Goal: Task Accomplishment & Management: Use online tool/utility

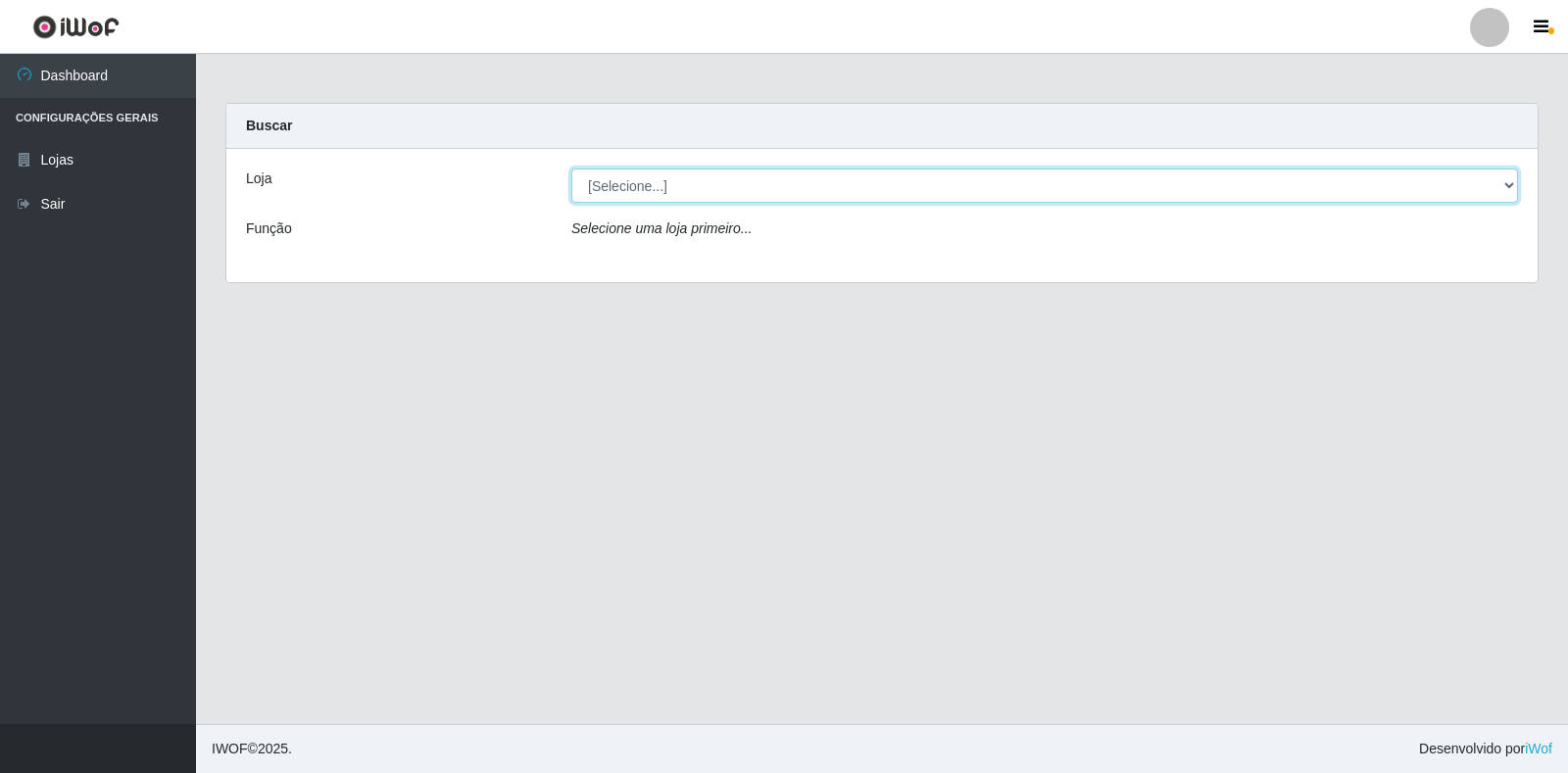
click at [1151, 170] on select "[Selecione...] Extrabom - Loja 18 Goiabeiras" at bounding box center [1044, 185] width 947 height 34
select select "501"
click at [571, 168] on select "[Selecione...] Extrabom - Loja 18 Goiabeiras" at bounding box center [1044, 185] width 947 height 34
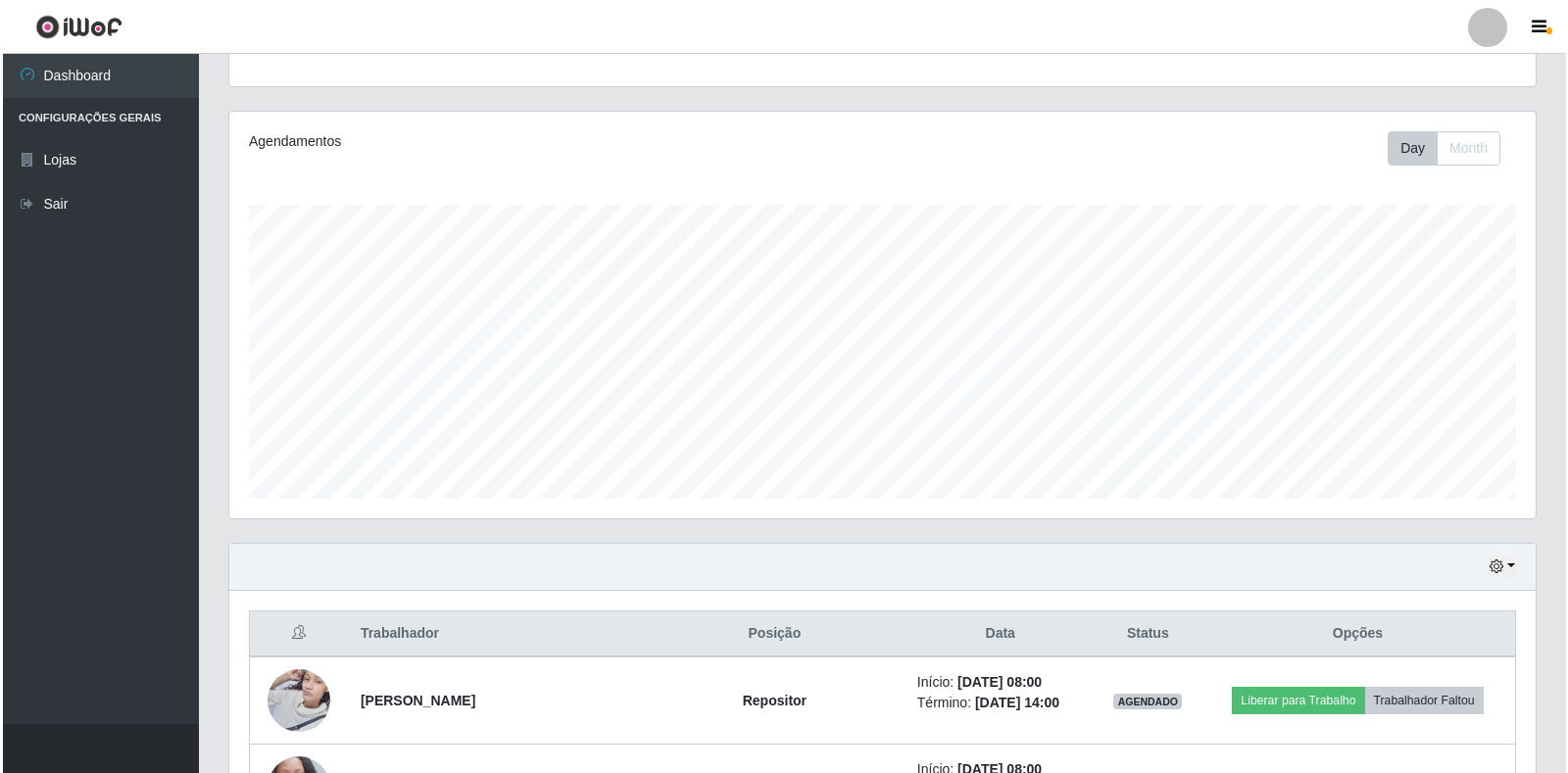
scroll to position [594, 0]
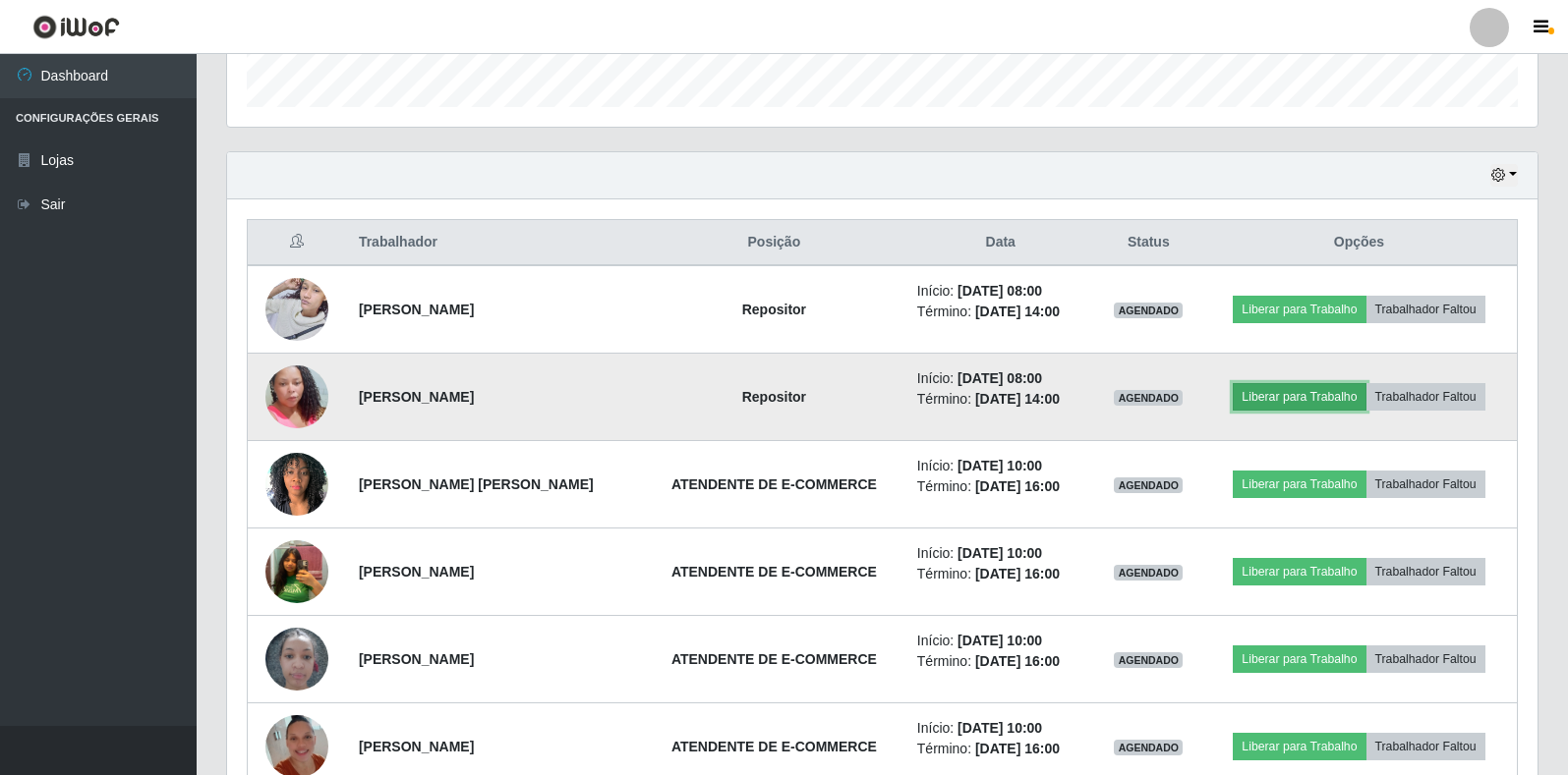
click at [1328, 403] on button "Liberar para Trabalho" at bounding box center [1299, 397] width 133 height 28
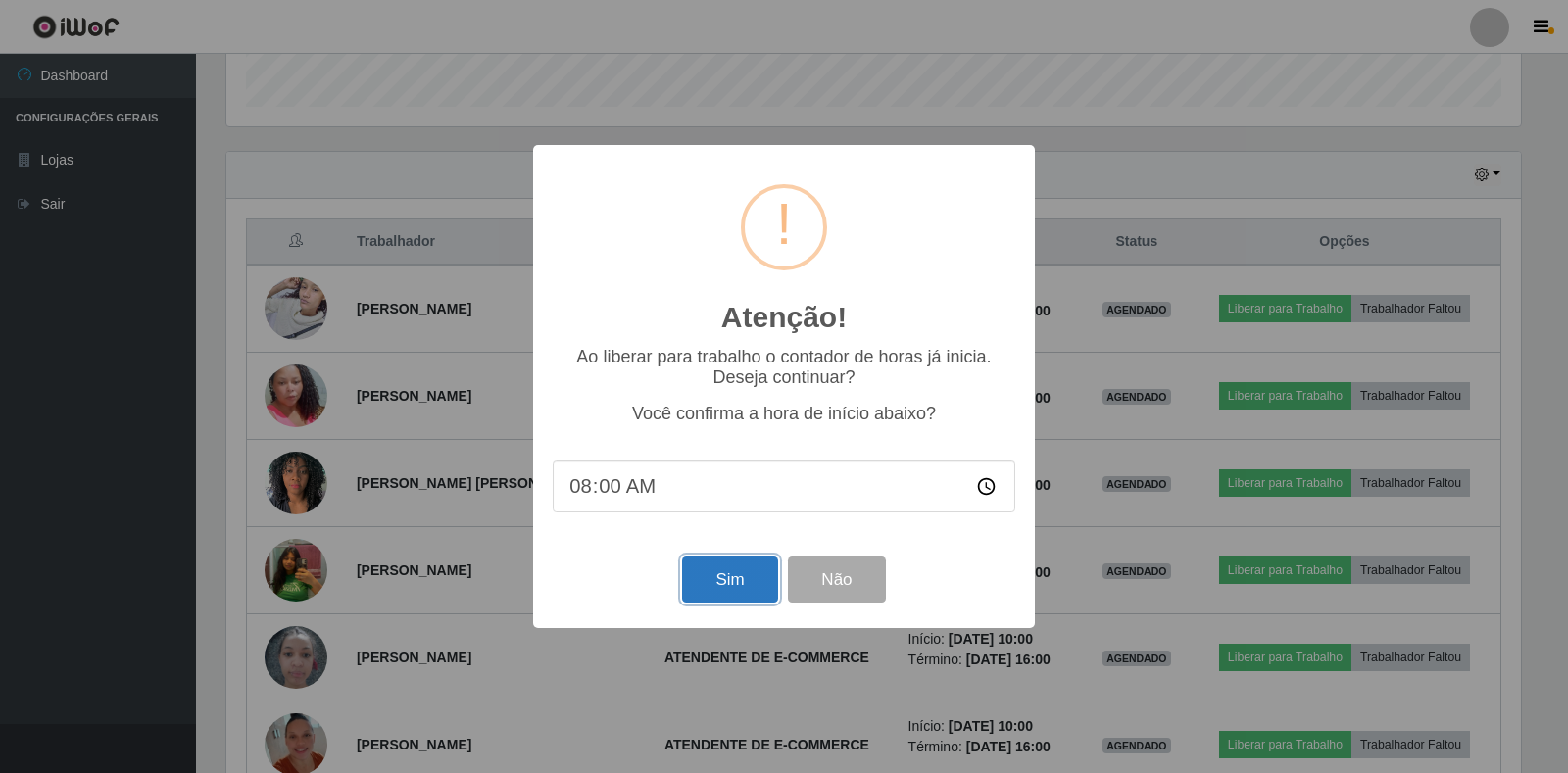
click at [744, 584] on button "Sim" at bounding box center [730, 580] width 95 height 46
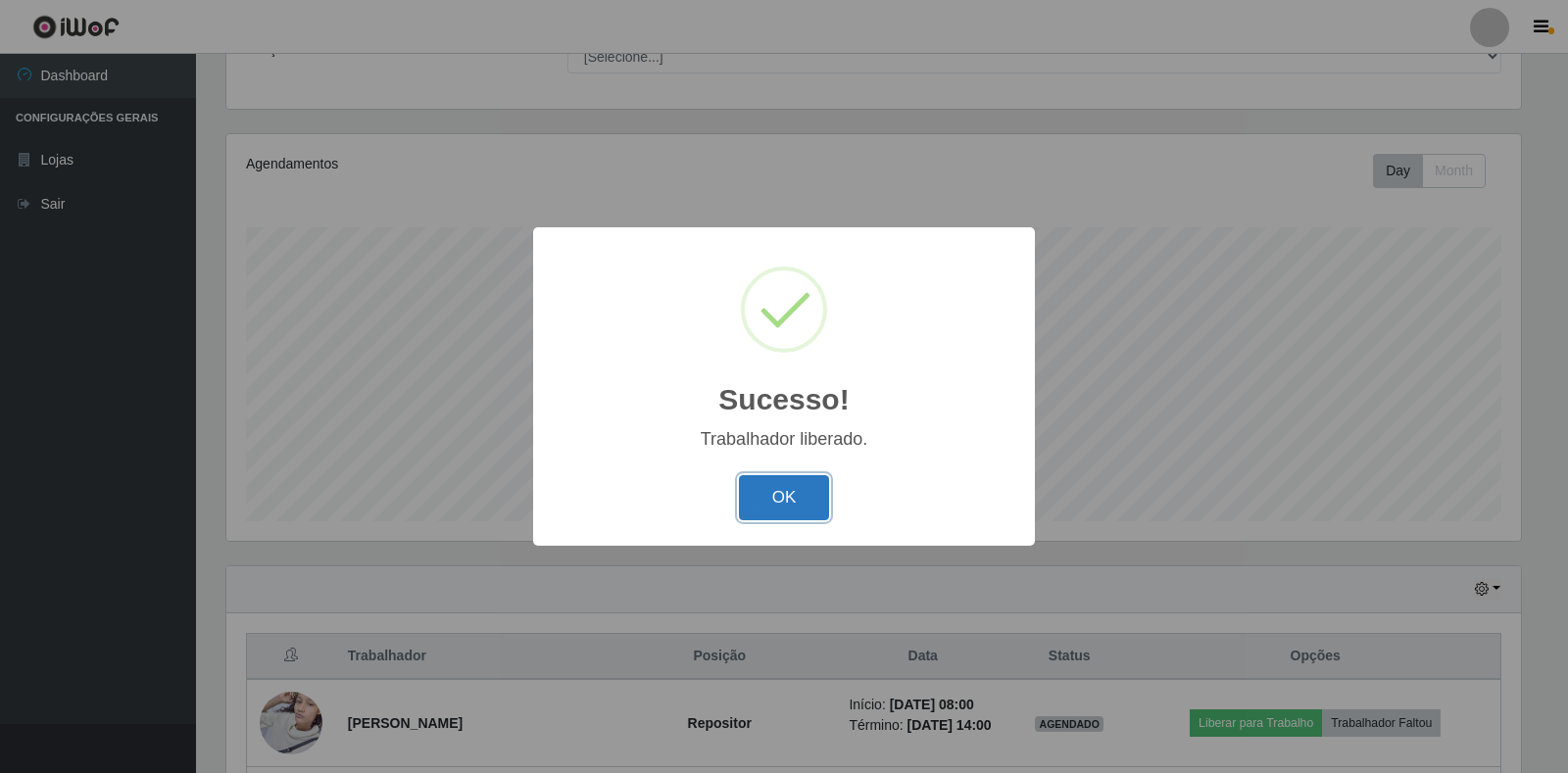
click at [784, 518] on button "OK" at bounding box center [784, 498] width 91 height 46
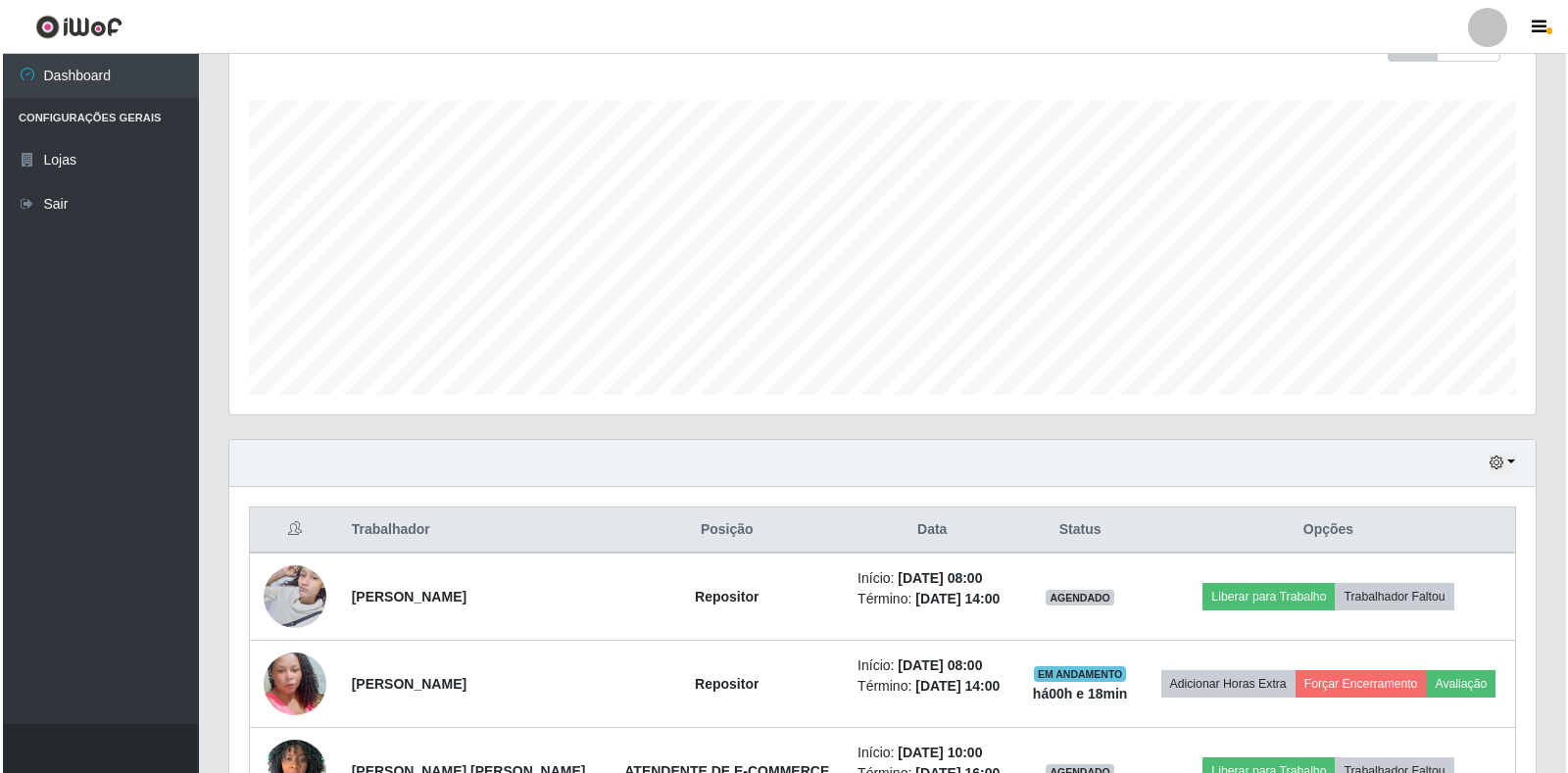
scroll to position [571, 0]
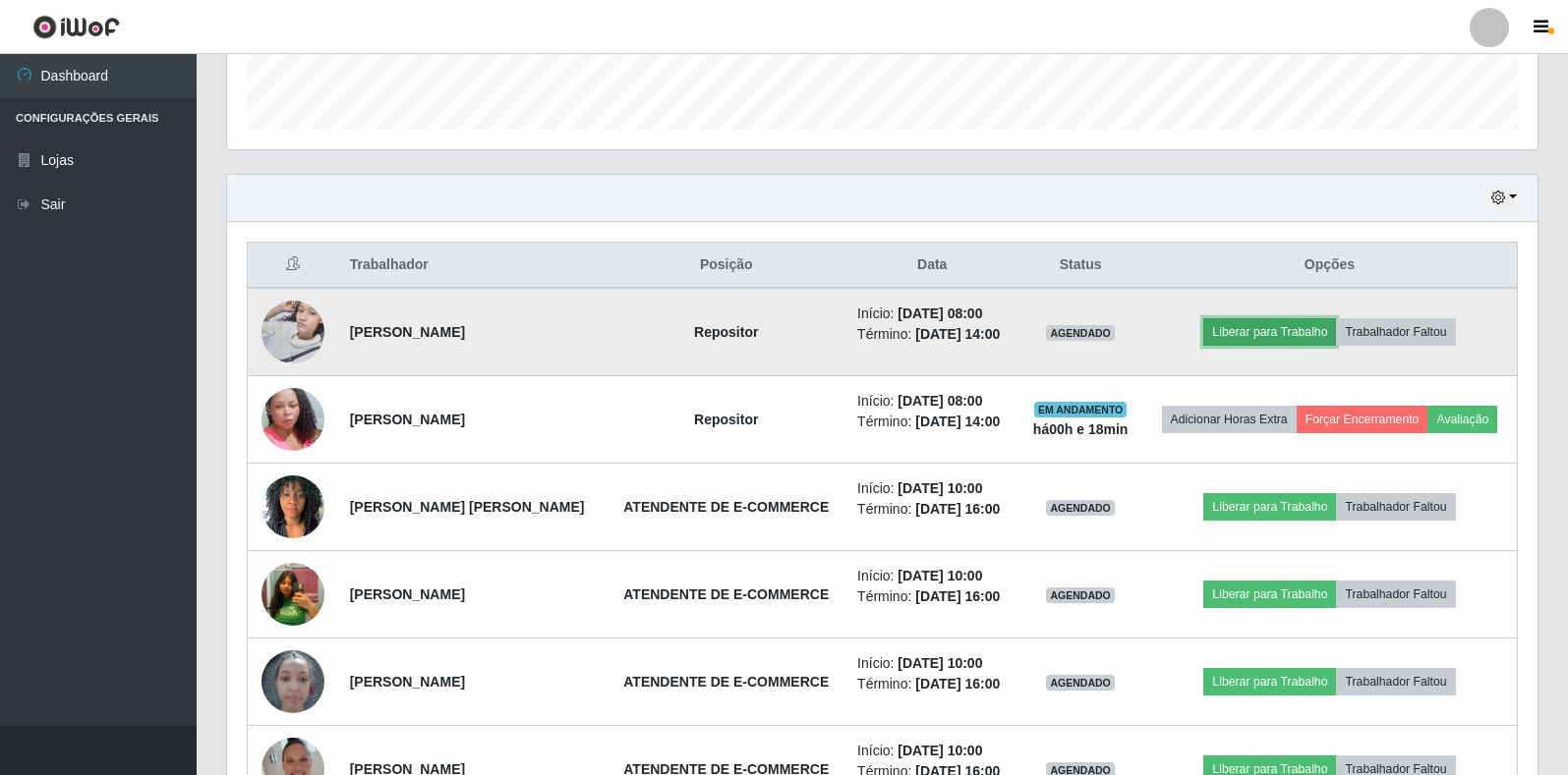
click at [1256, 343] on button "Liberar para Trabalho" at bounding box center [1269, 332] width 133 height 28
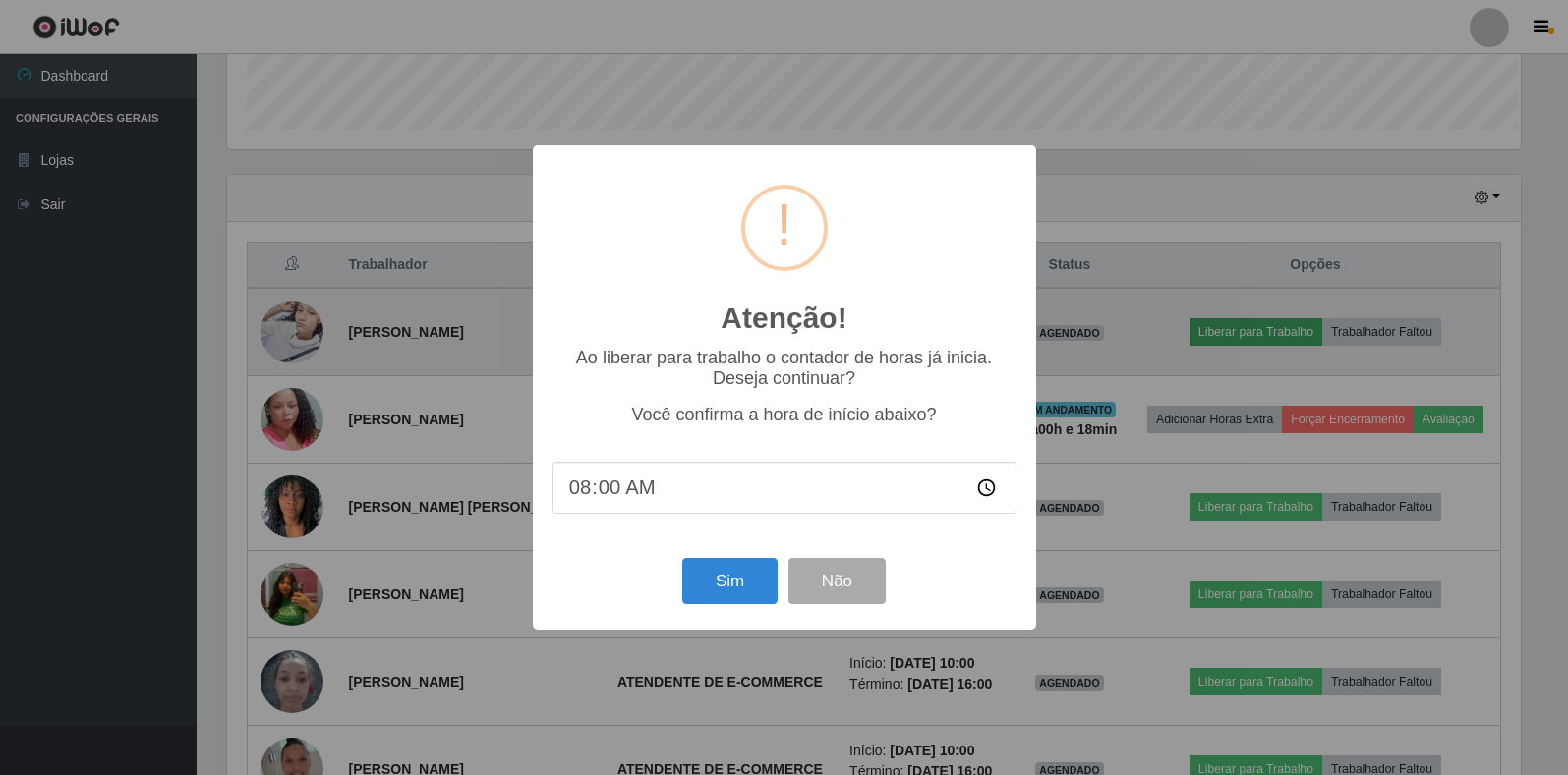
scroll to position [408, 1299]
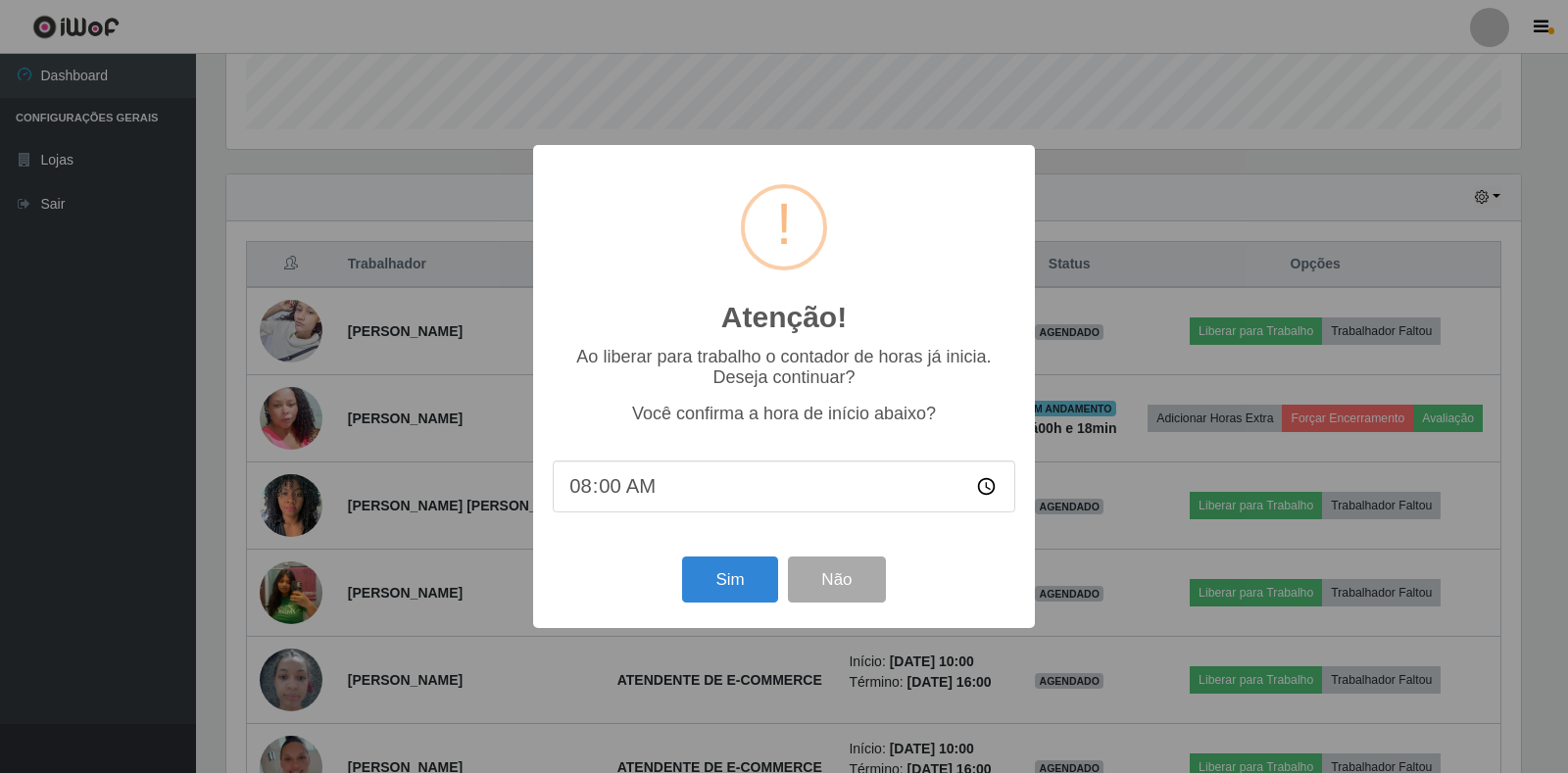
click at [594, 495] on input "08:00" at bounding box center [784, 486] width 462 height 52
click at [595, 494] on input "08:00" at bounding box center [784, 486] width 462 height 52
click at [604, 491] on input "08:00" at bounding box center [784, 486] width 462 height 52
type input "08:18"
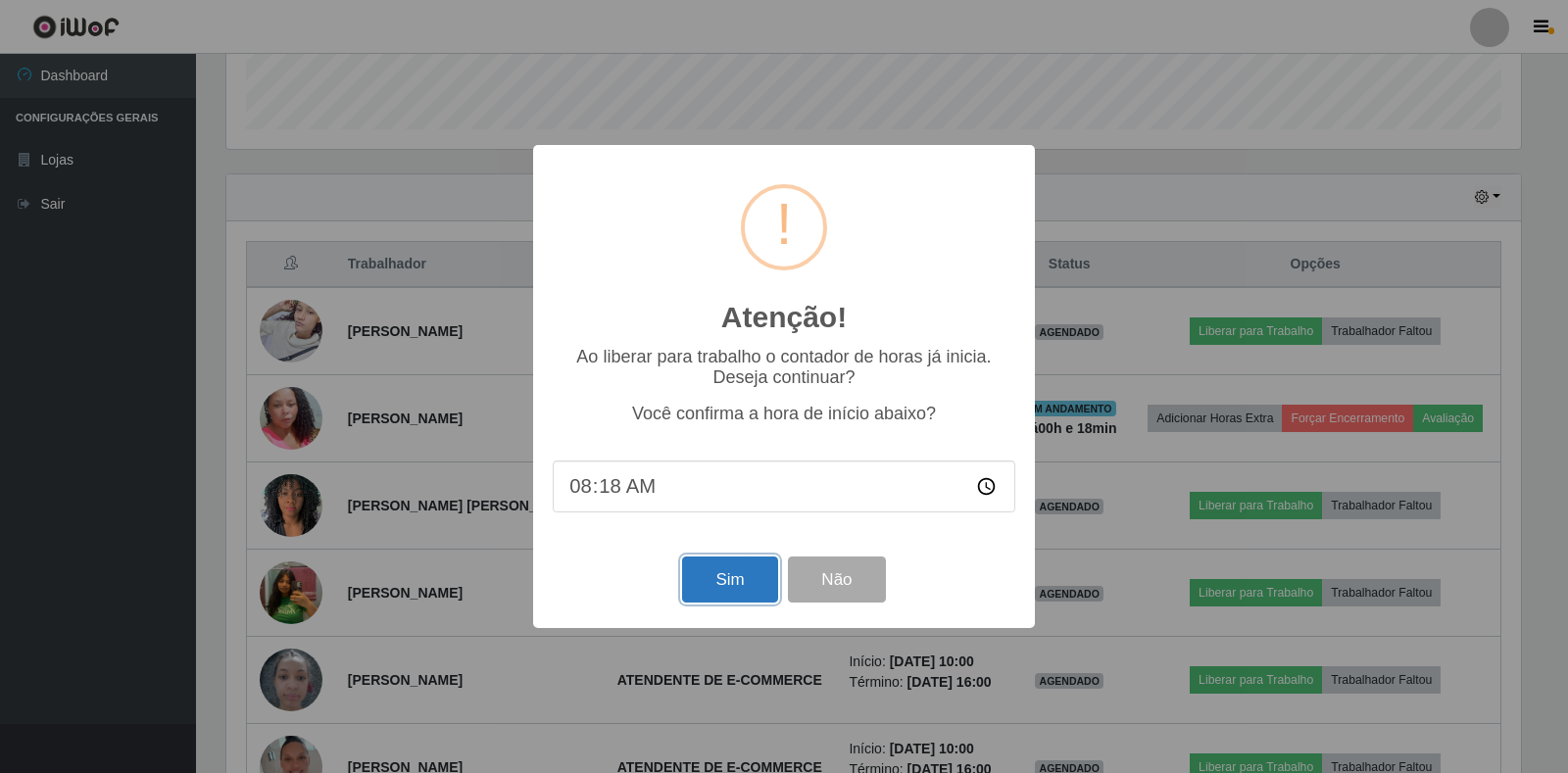
click at [725, 577] on button "Sim" at bounding box center [730, 580] width 95 height 46
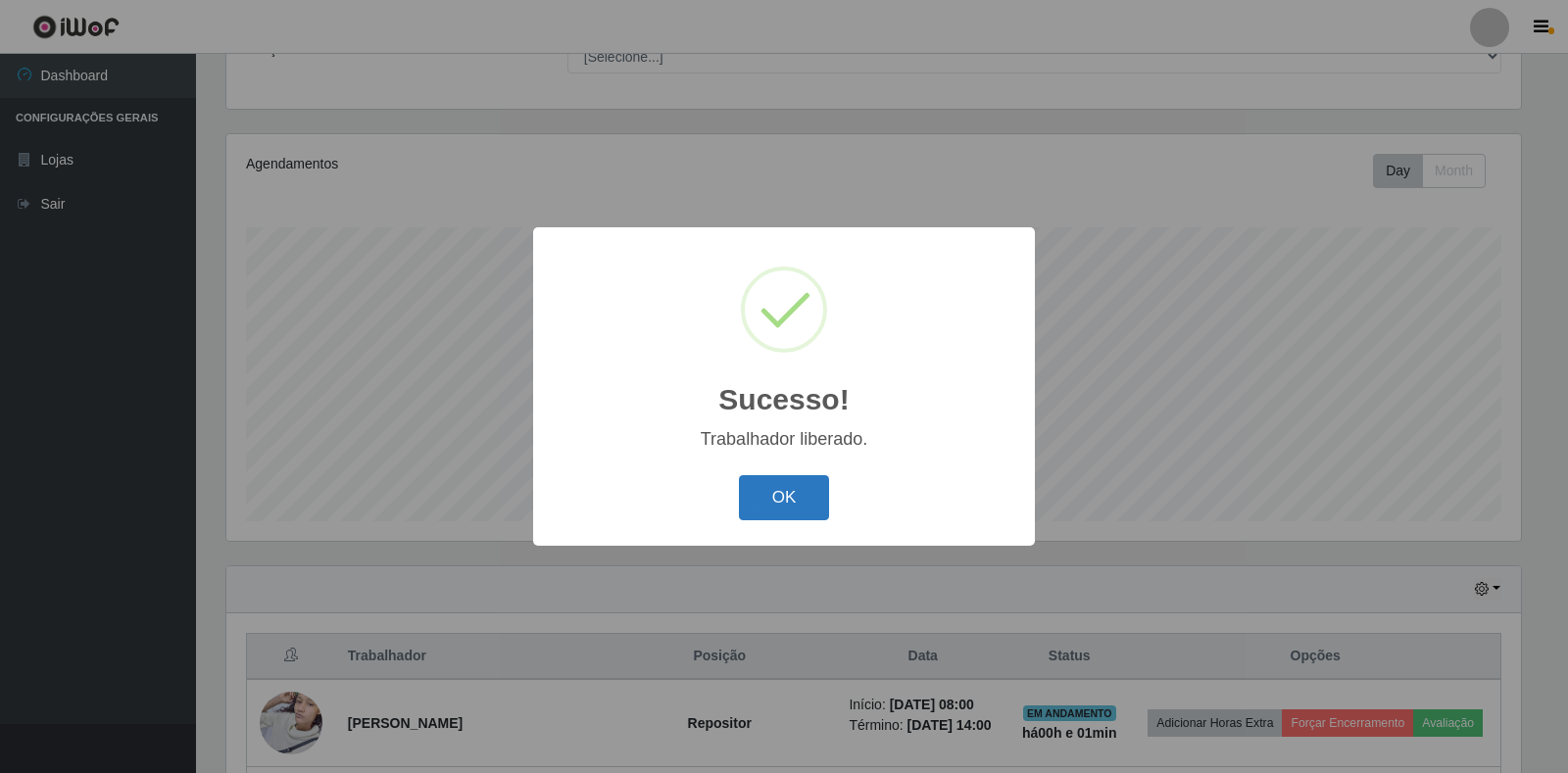
click at [806, 498] on button "OK" at bounding box center [784, 498] width 91 height 46
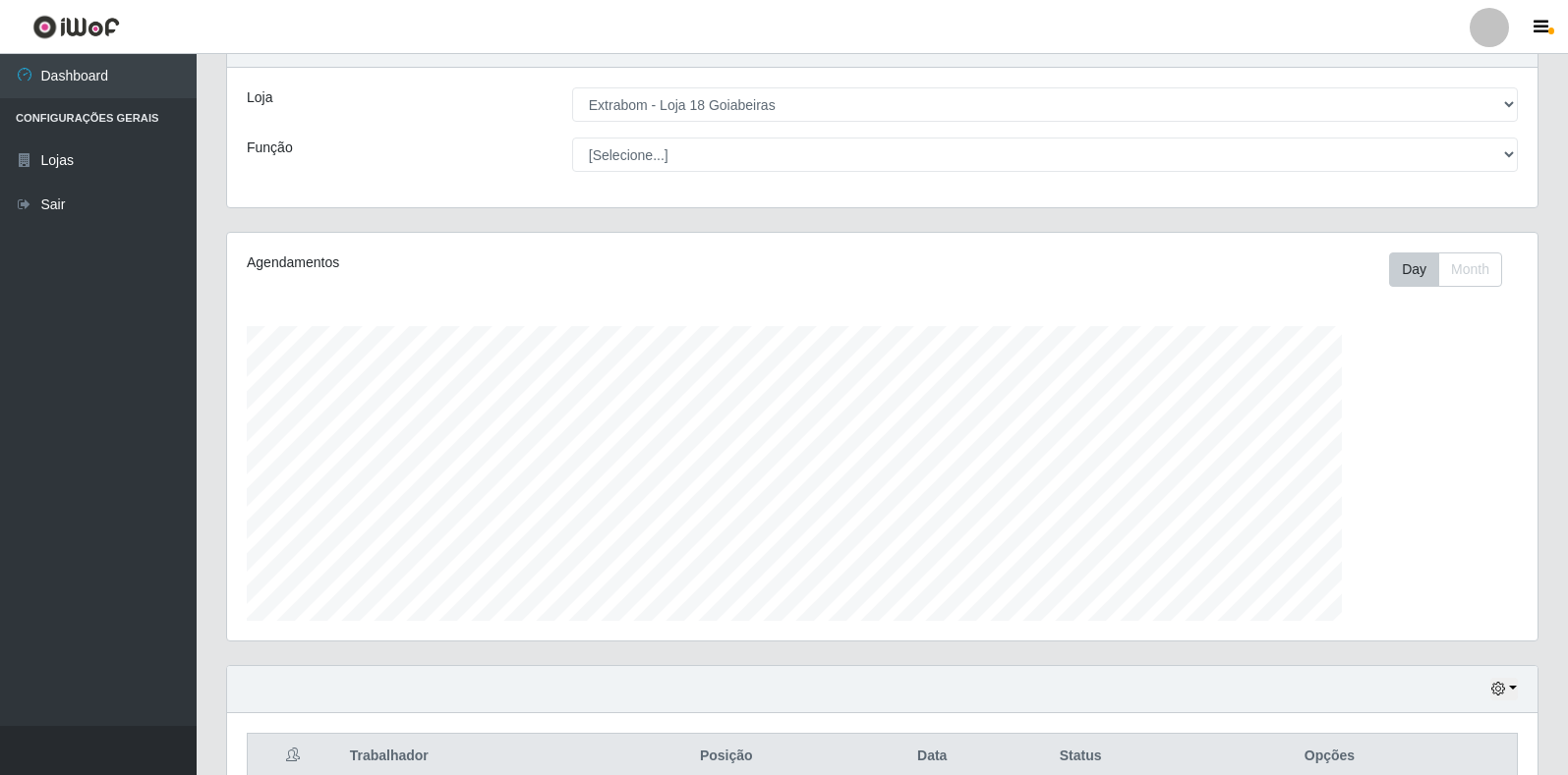
scroll to position [408, 1310]
